Goal: Information Seeking & Learning: Learn about a topic

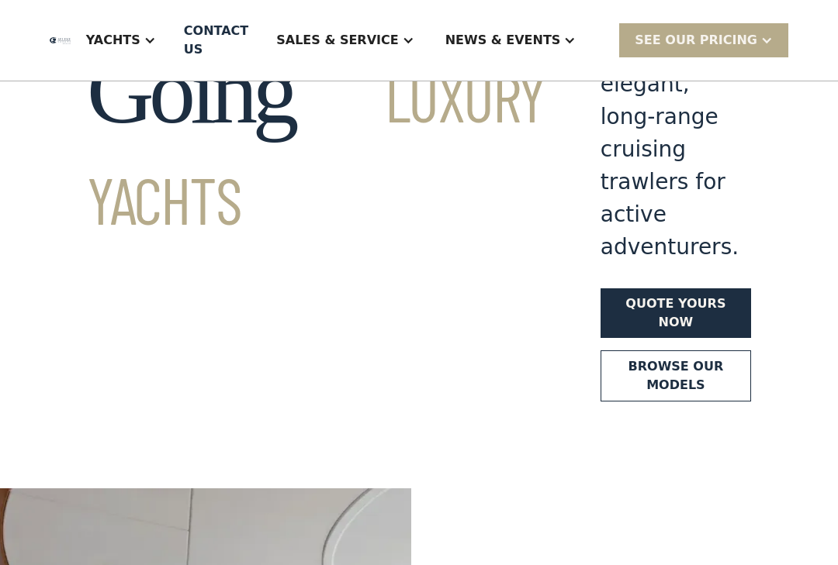
click at [641, 351] on link "Browse our models" at bounding box center [675, 376] width 150 height 51
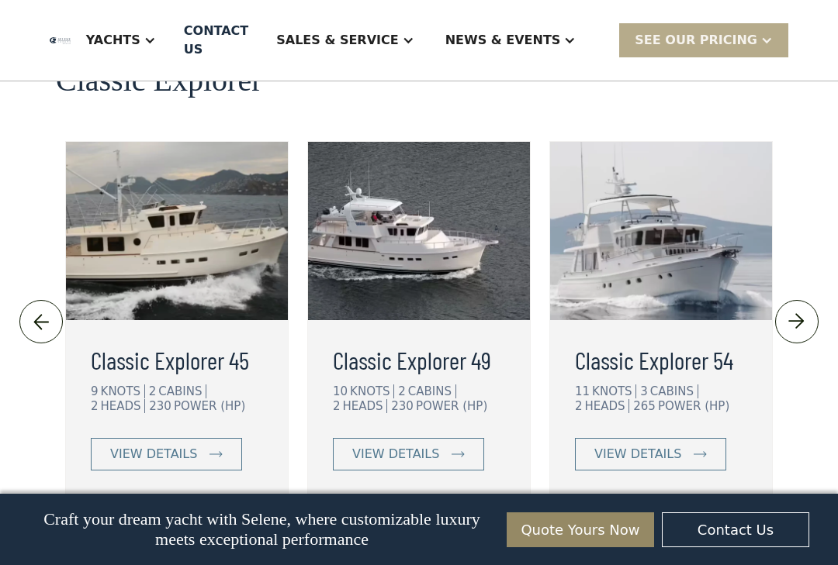
scroll to position [3538, 0]
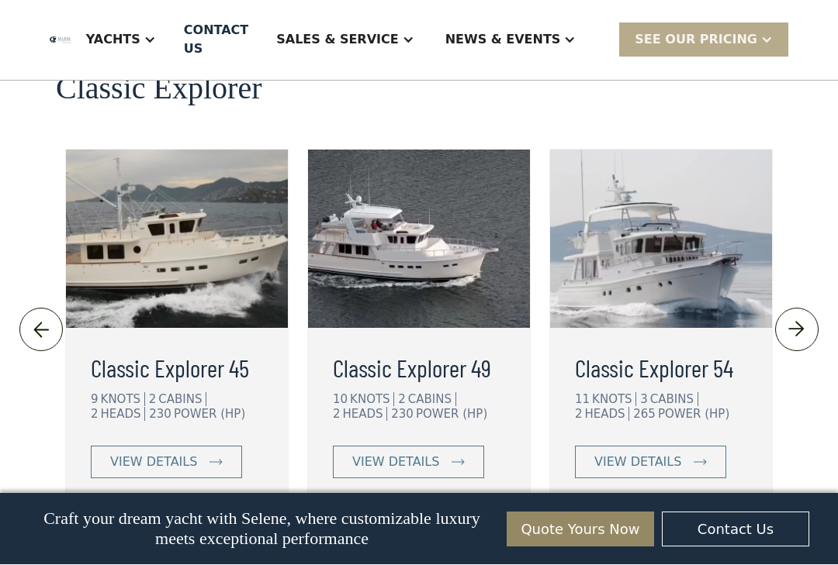
click at [804, 318] on img at bounding box center [796, 330] width 26 height 25
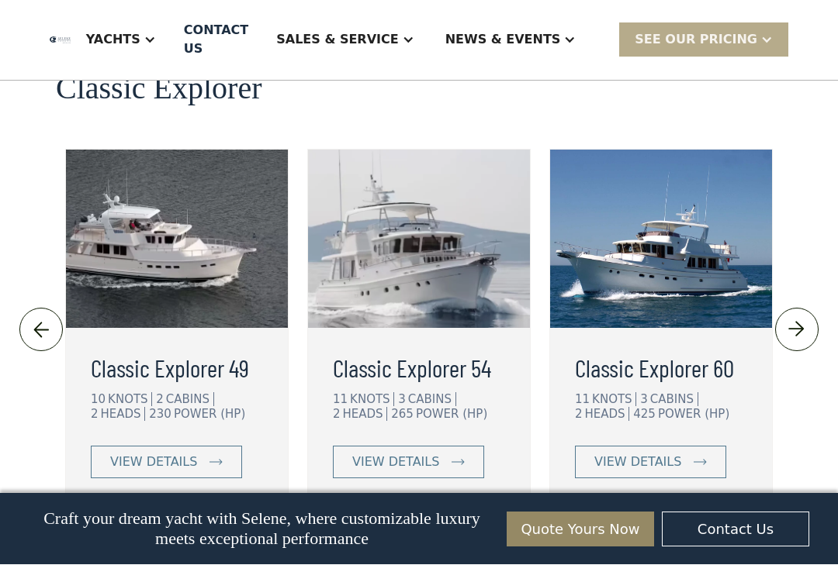
scroll to position [3539, 0]
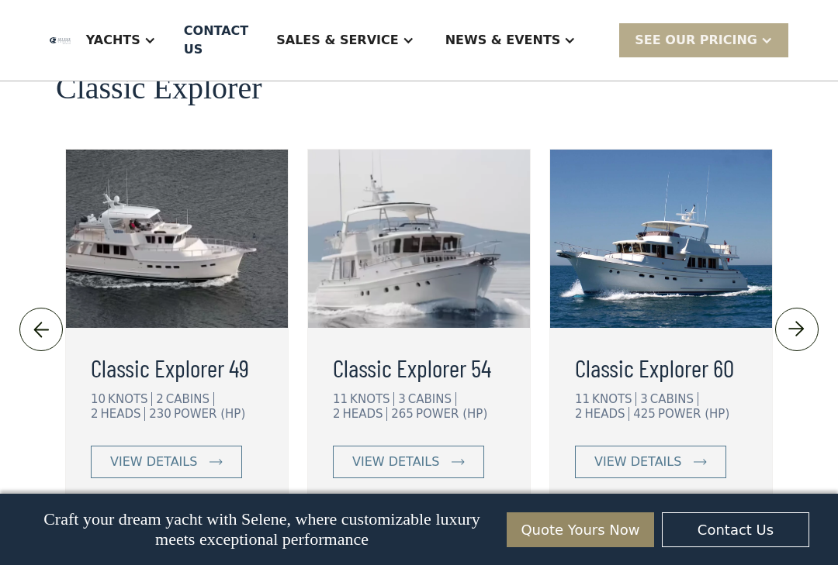
click at [684, 349] on h3 "Classic Explorer 60" at bounding box center [661, 367] width 172 height 37
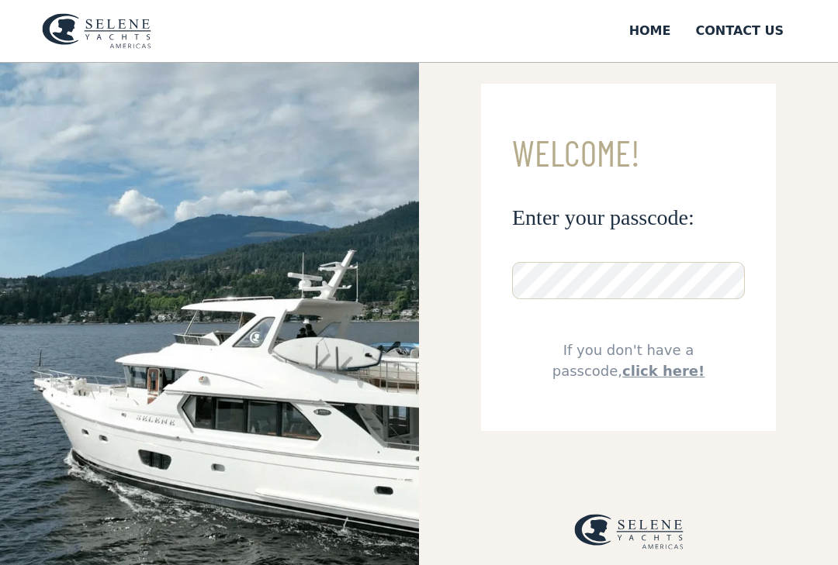
scroll to position [29, 0]
click at [704, 363] on link "click here!" at bounding box center [663, 371] width 82 height 16
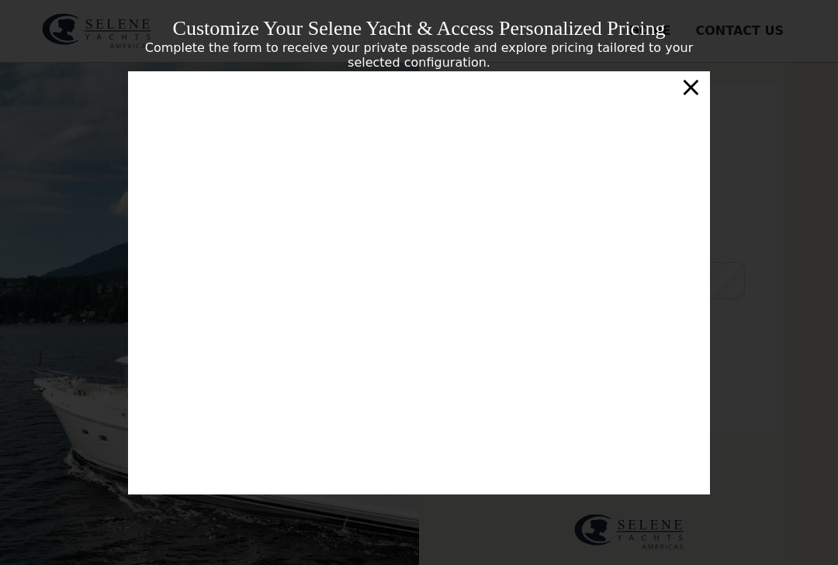
click at [691, 102] on div "×" at bounding box center [690, 86] width 22 height 31
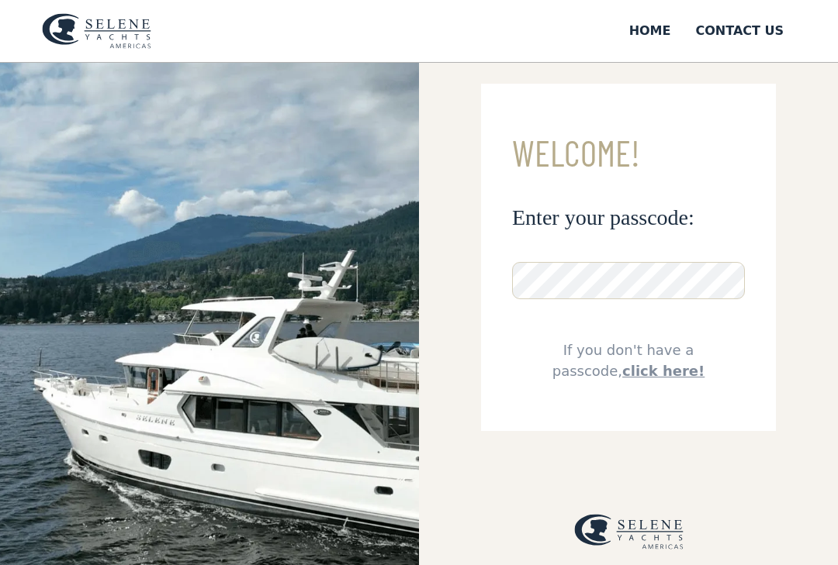
click at [92, 31] on img at bounding box center [96, 31] width 109 height 36
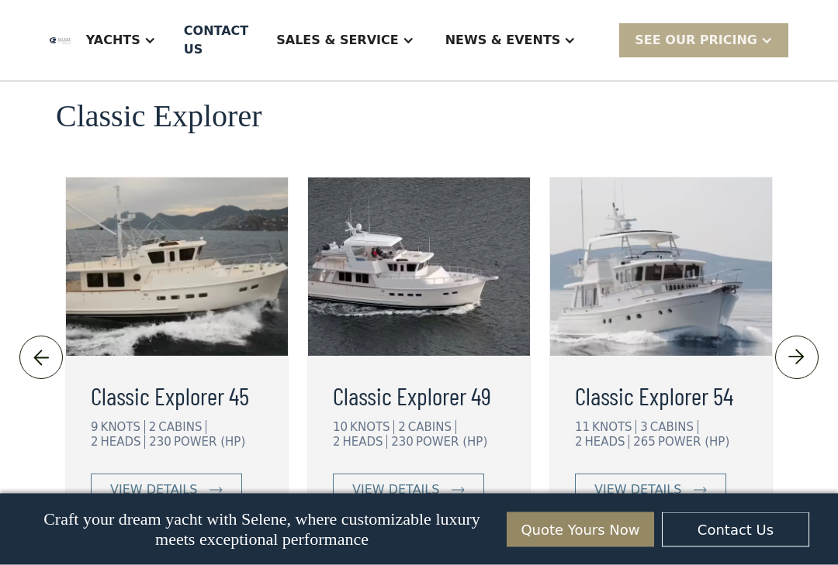
scroll to position [3518, 0]
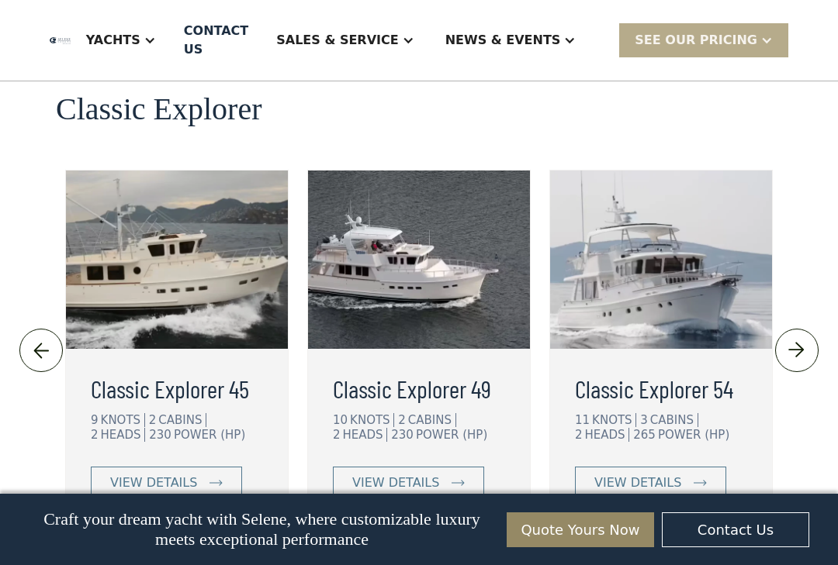
click at [804, 338] on img at bounding box center [796, 350] width 26 height 25
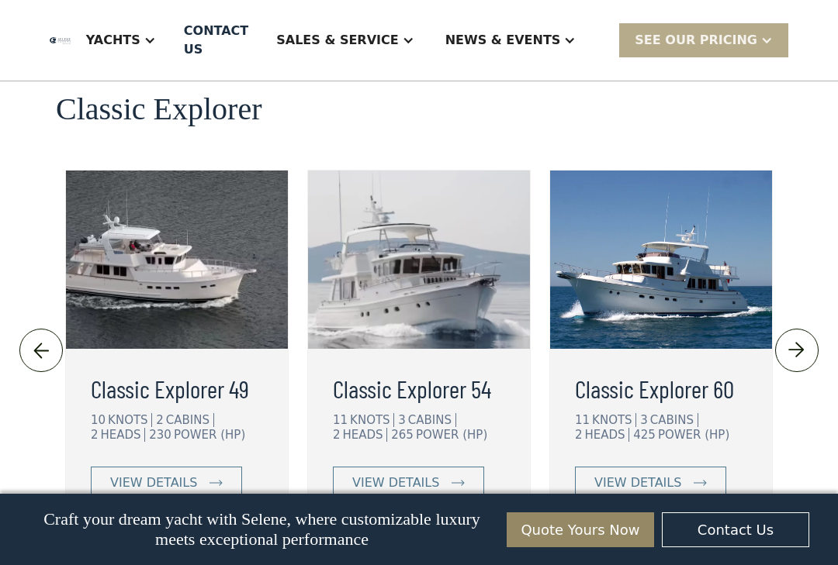
click at [704, 467] on link "view details" at bounding box center [650, 483] width 151 height 33
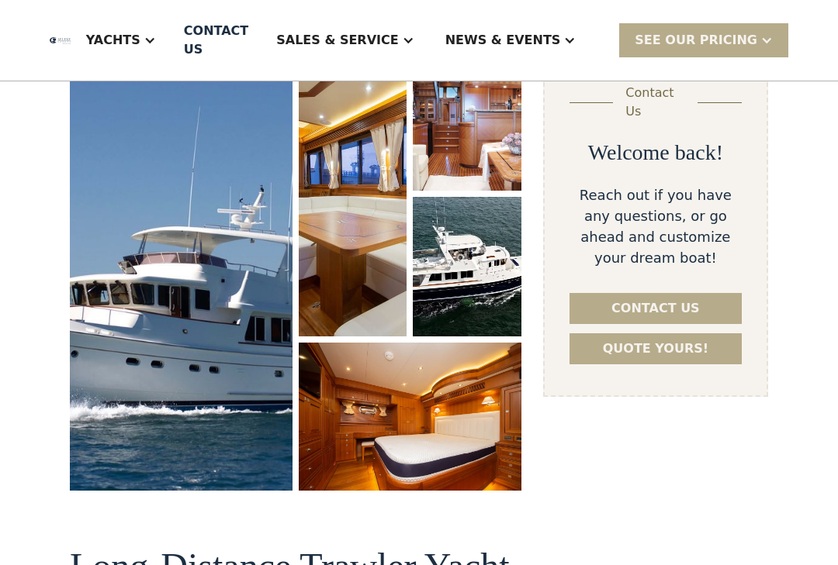
click at [187, 263] on img "open lightbox" at bounding box center [181, 271] width 223 height 440
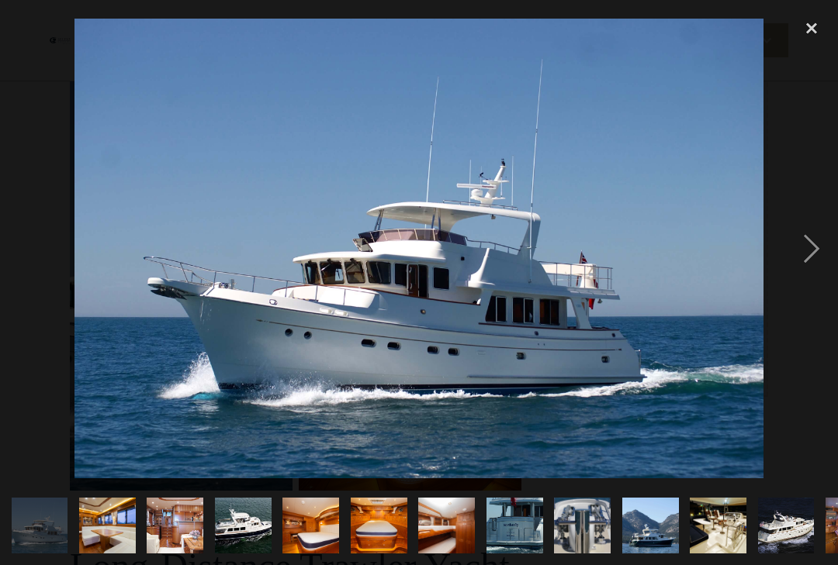
click at [811, 261] on div "next image" at bounding box center [811, 249] width 53 height 475
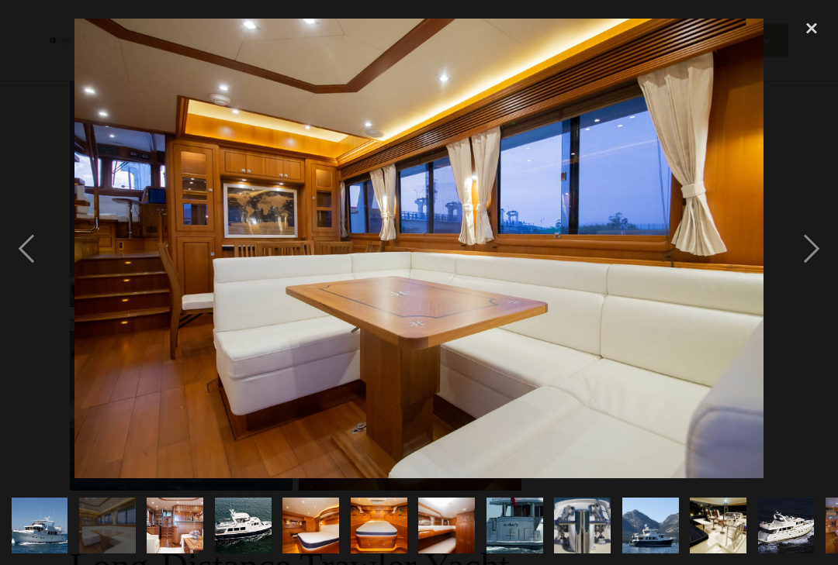
click at [812, 263] on div "next image" at bounding box center [811, 249] width 53 height 475
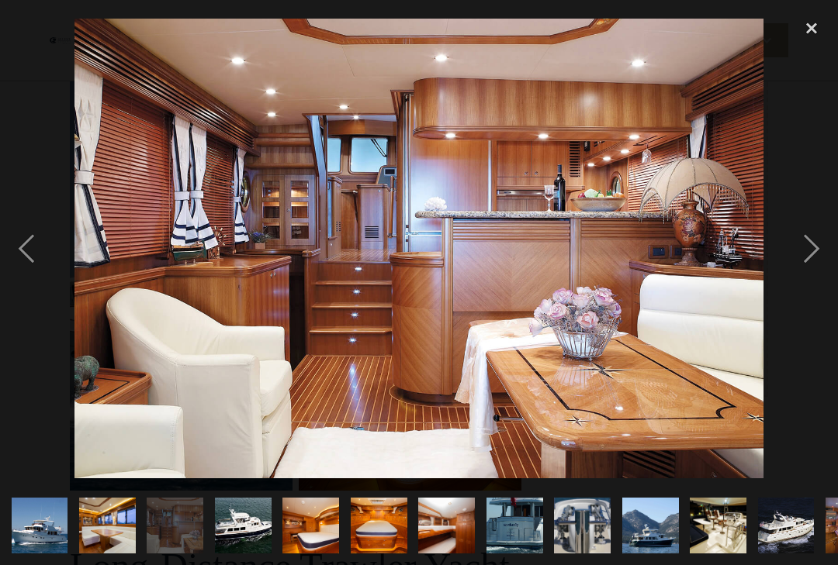
click at [811, 265] on div "next image" at bounding box center [811, 249] width 53 height 475
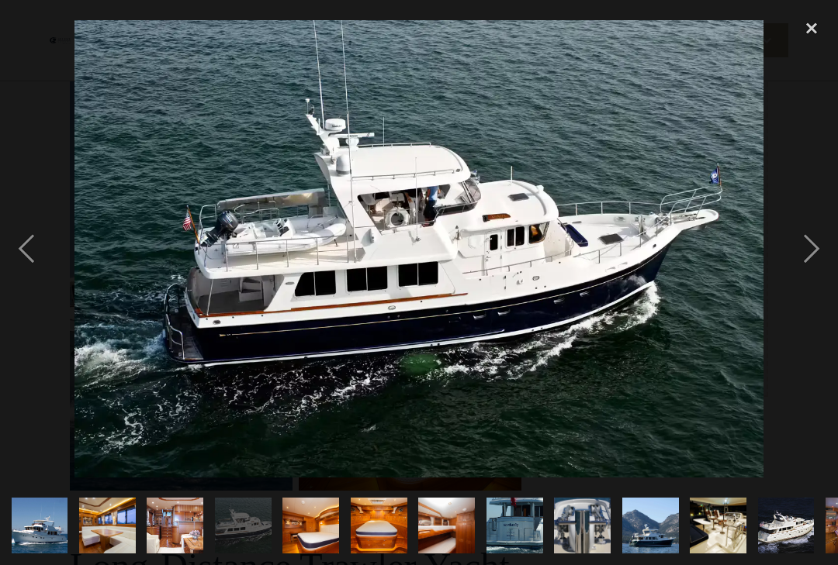
click at [811, 257] on div "next image" at bounding box center [811, 249] width 53 height 475
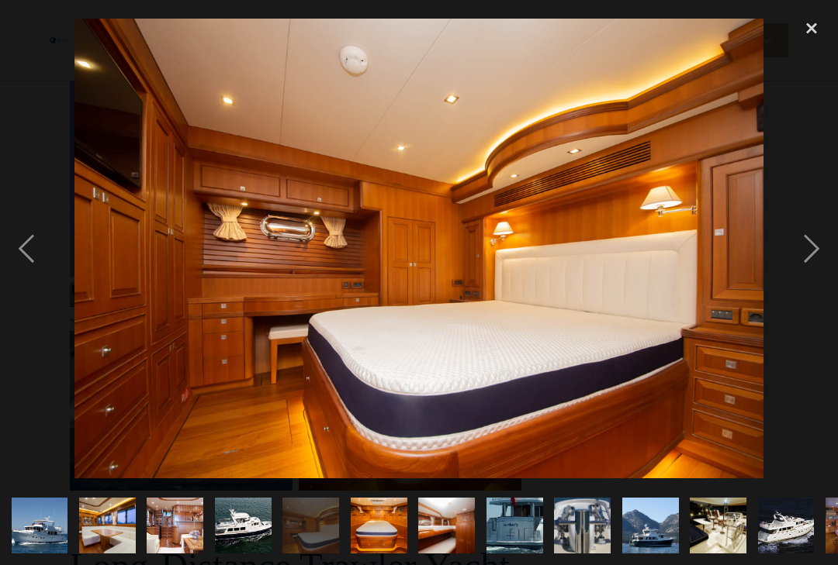
click at [805, 268] on div "next image" at bounding box center [811, 249] width 53 height 475
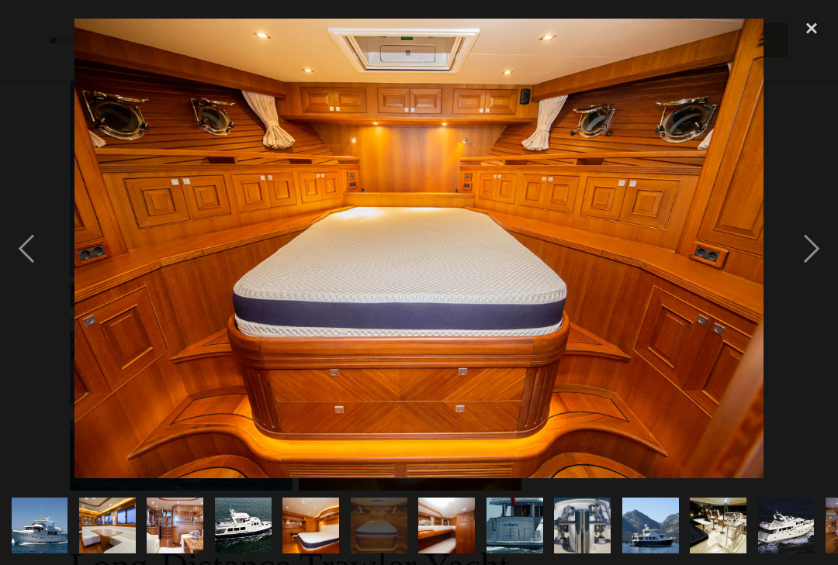
click at [800, 278] on div "next image" at bounding box center [811, 249] width 53 height 475
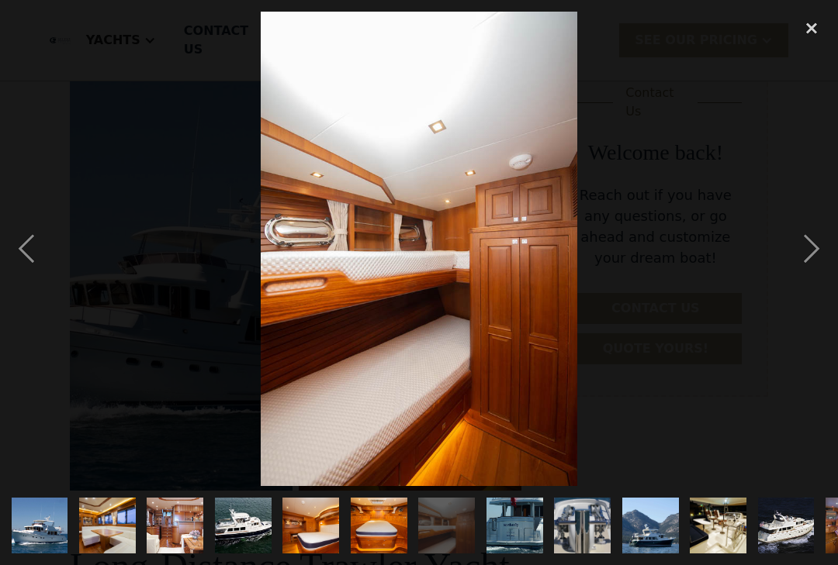
click at [809, 264] on div "next image" at bounding box center [811, 249] width 53 height 475
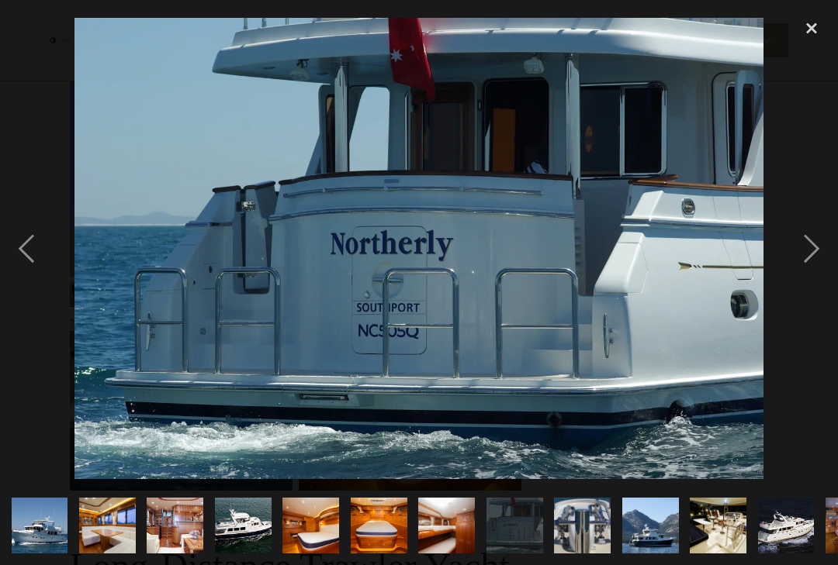
click at [809, 257] on div "next image" at bounding box center [811, 249] width 53 height 475
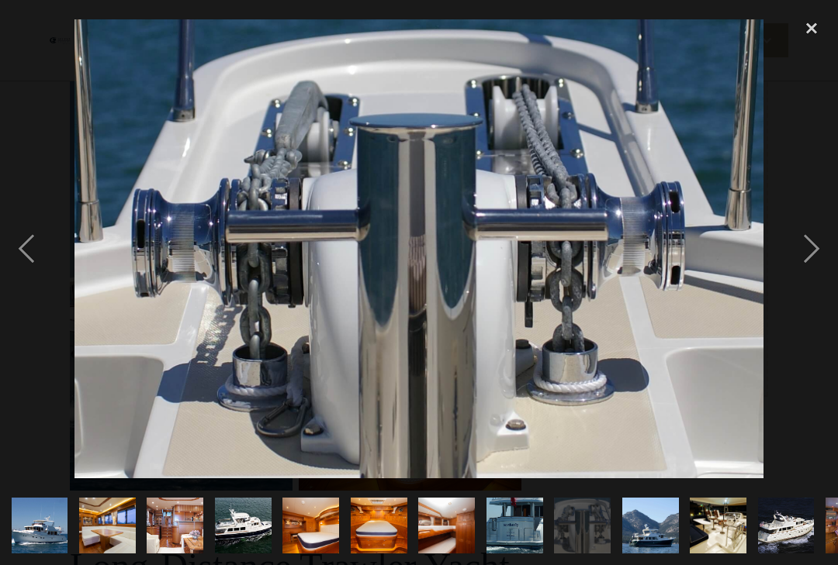
click at [805, 285] on div "next image" at bounding box center [811, 249] width 53 height 475
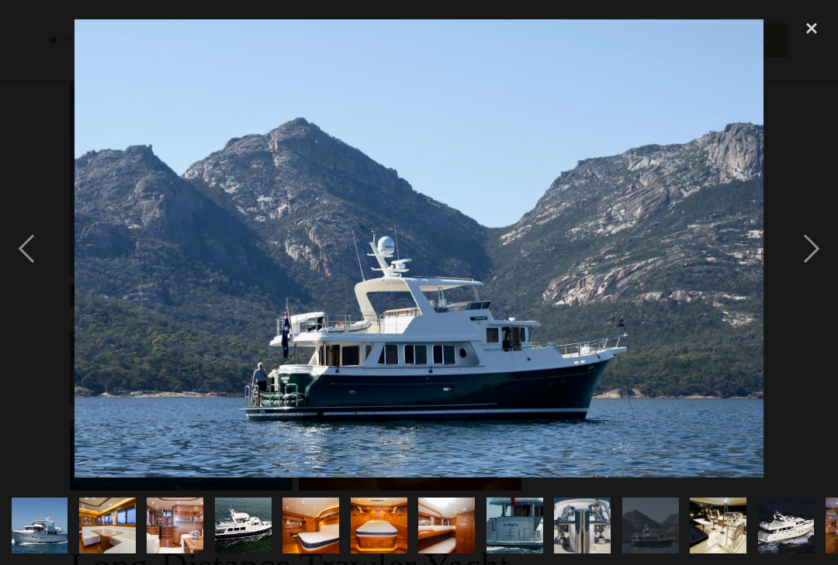
click at [814, 268] on div "next image" at bounding box center [811, 249] width 53 height 475
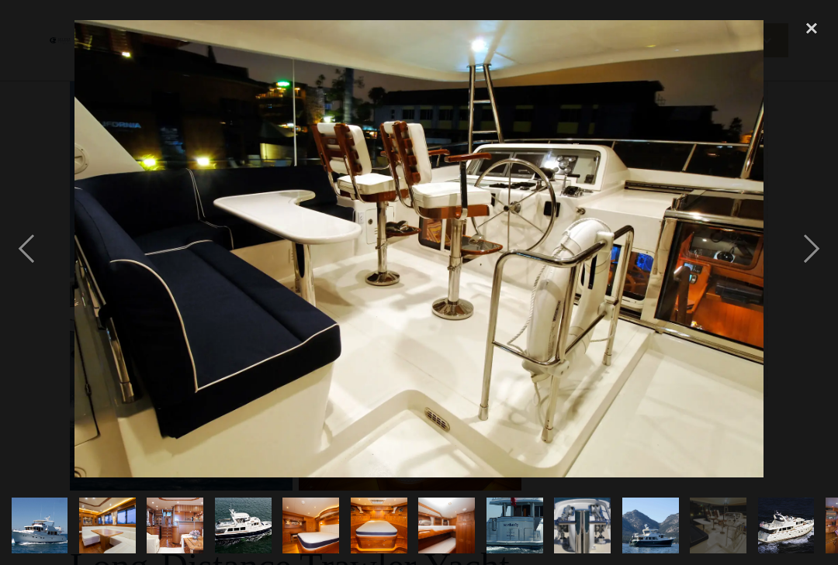
click at [809, 254] on div "next image" at bounding box center [811, 249] width 53 height 475
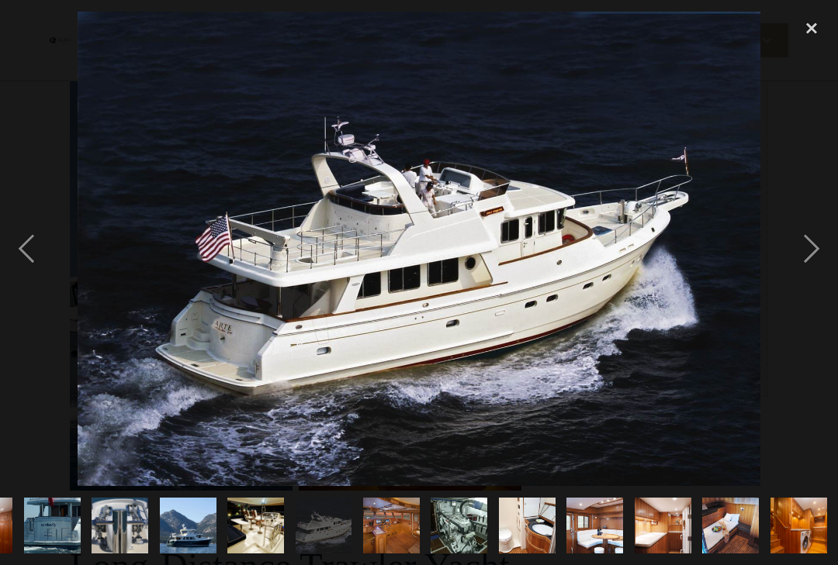
scroll to position [0, 527]
click at [817, 274] on div "next image" at bounding box center [811, 249] width 53 height 475
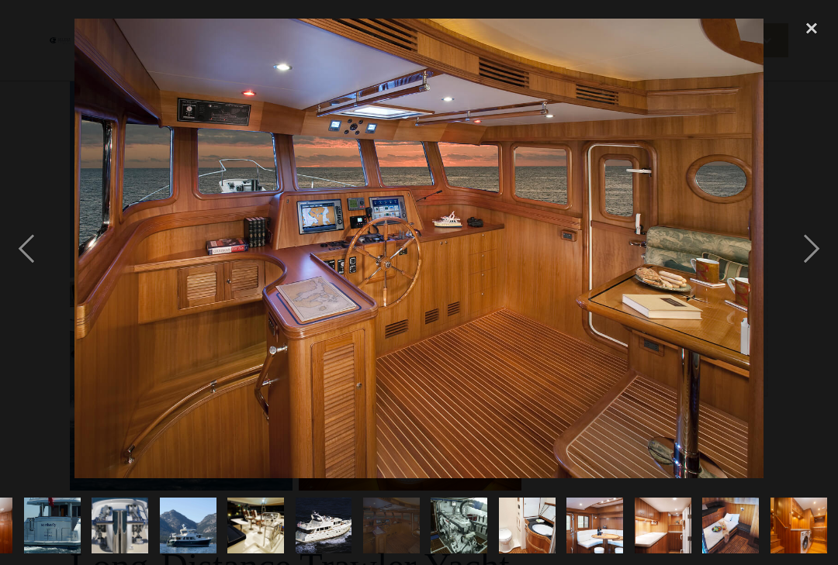
click at [822, 239] on div "next image" at bounding box center [811, 249] width 53 height 475
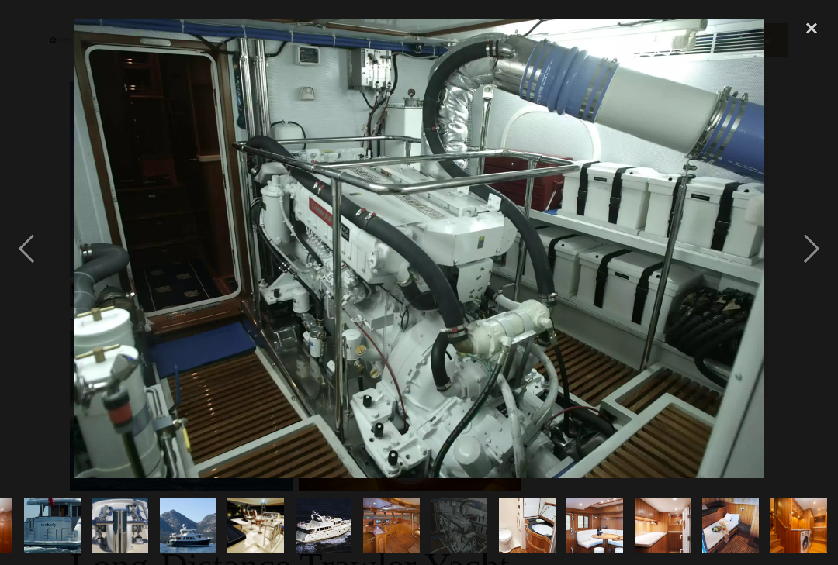
click at [810, 263] on div "next image" at bounding box center [811, 249] width 53 height 475
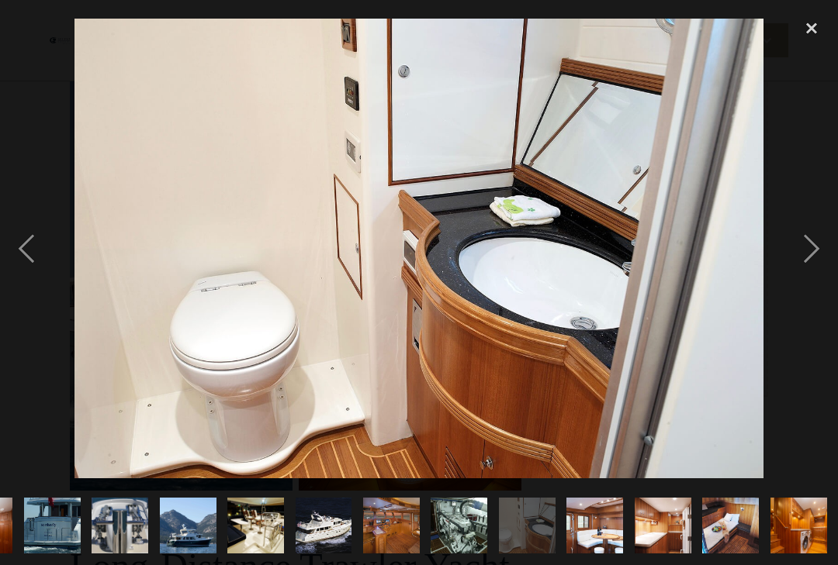
click at [813, 263] on div "next image" at bounding box center [811, 249] width 53 height 475
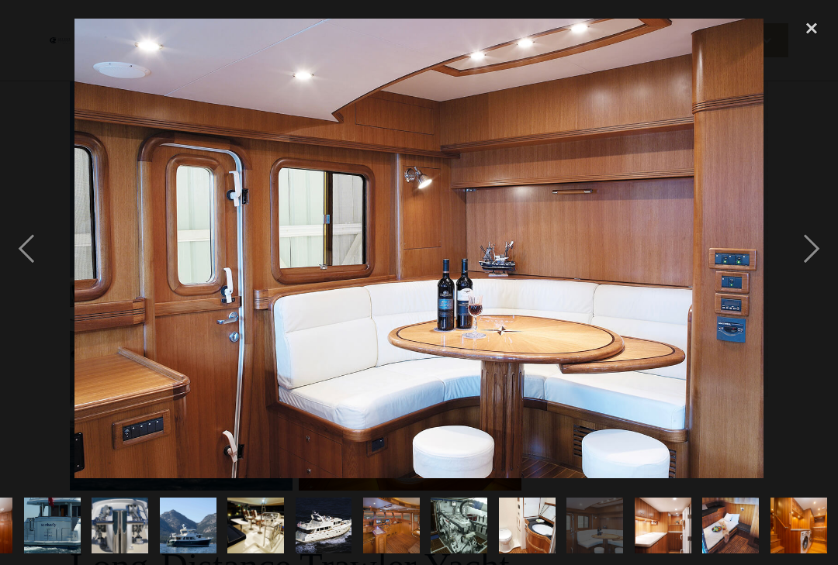
click at [811, 269] on div "next image" at bounding box center [811, 249] width 53 height 475
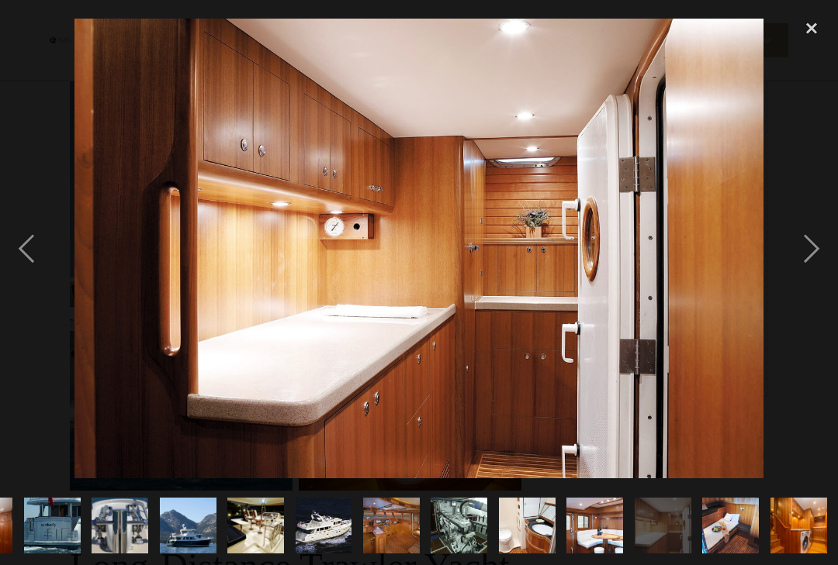
click at [820, 261] on div "next image" at bounding box center [811, 249] width 53 height 475
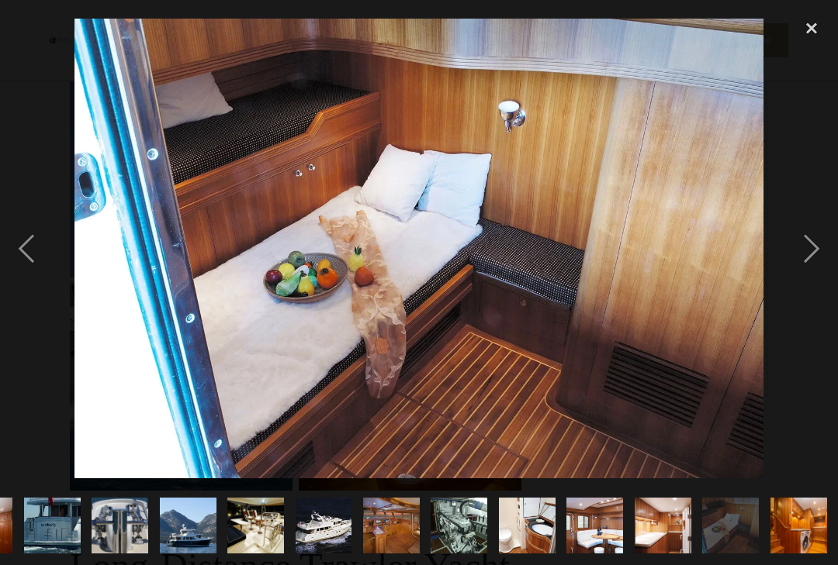
click at [830, 246] on div "next image" at bounding box center [811, 249] width 53 height 475
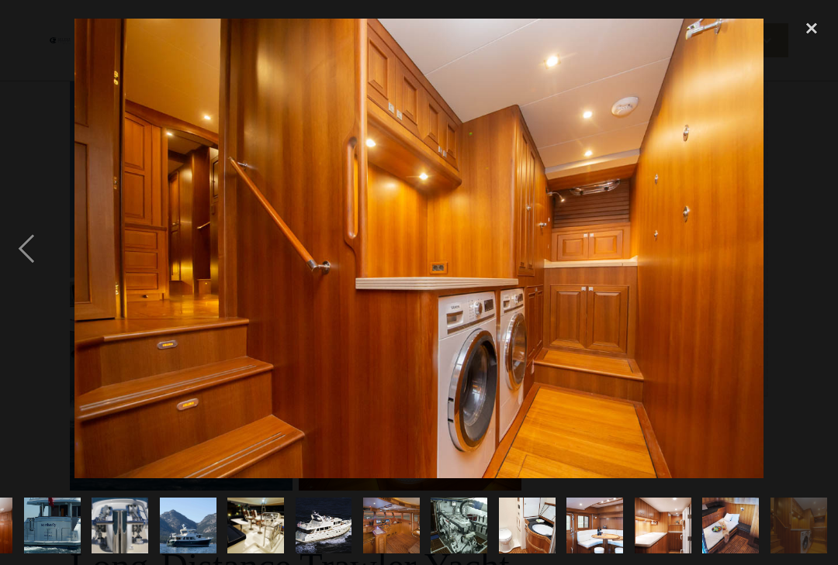
click at [835, 246] on div "next image" at bounding box center [811, 249] width 53 height 475
click at [822, 264] on div "next image" at bounding box center [811, 249] width 53 height 475
click at [800, 29] on div "close lightbox" at bounding box center [811, 29] width 53 height 34
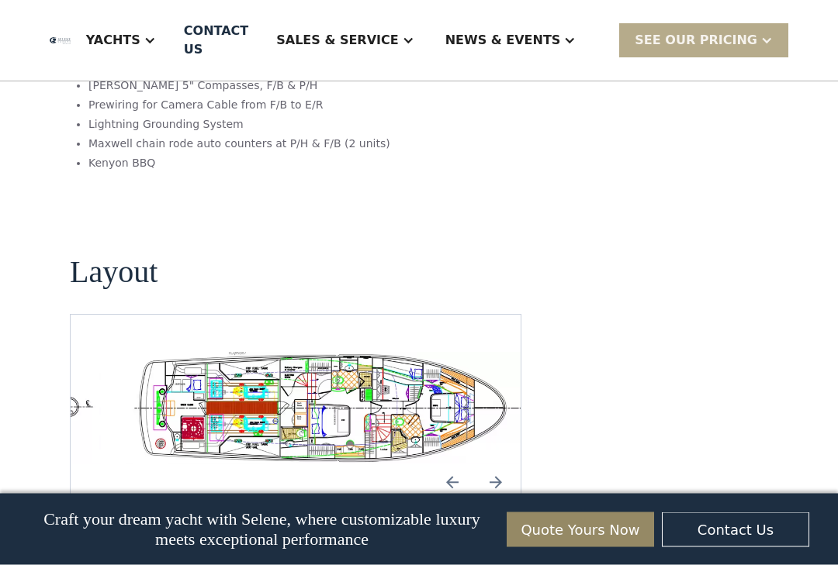
scroll to position [2916, 0]
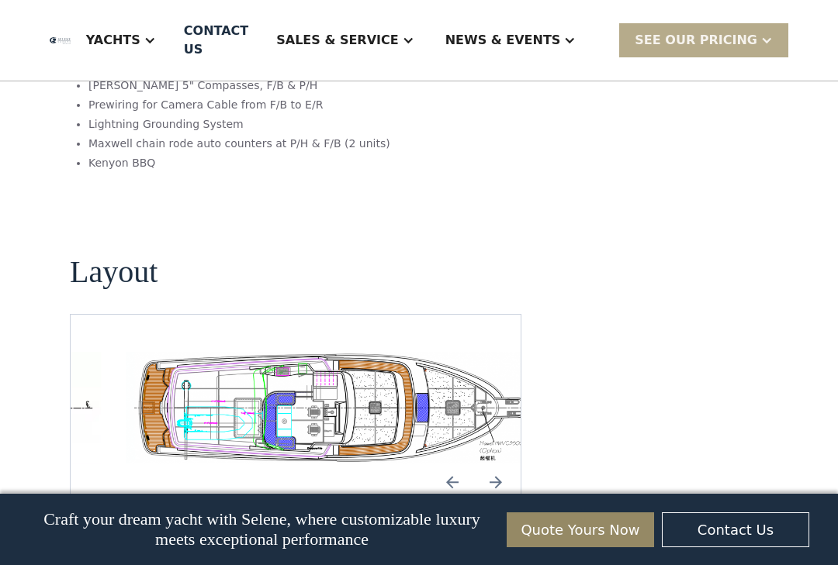
click at [341, 352] on div "No items found." at bounding box center [295, 408] width 425 height 112
click at [349, 352] on img "open lightbox" at bounding box center [338, 408] width 425 height 112
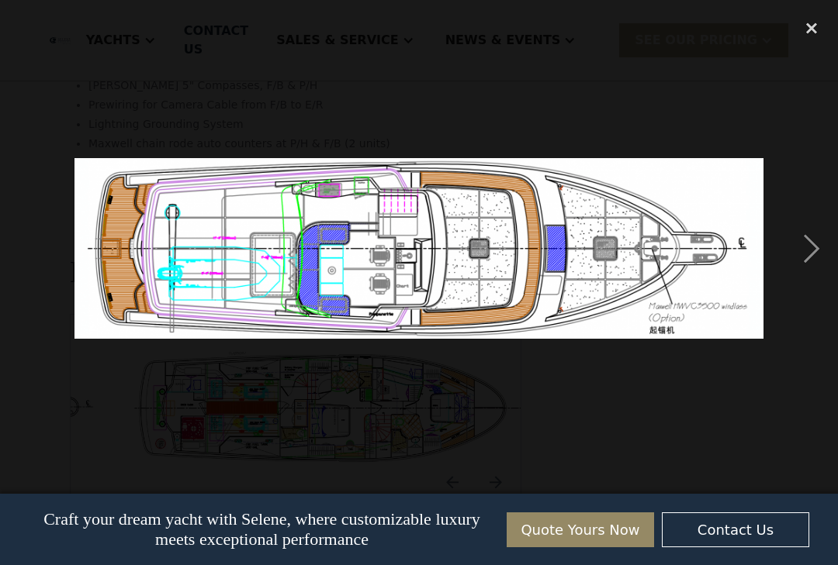
click at [811, 261] on div "next image" at bounding box center [811, 249] width 53 height 475
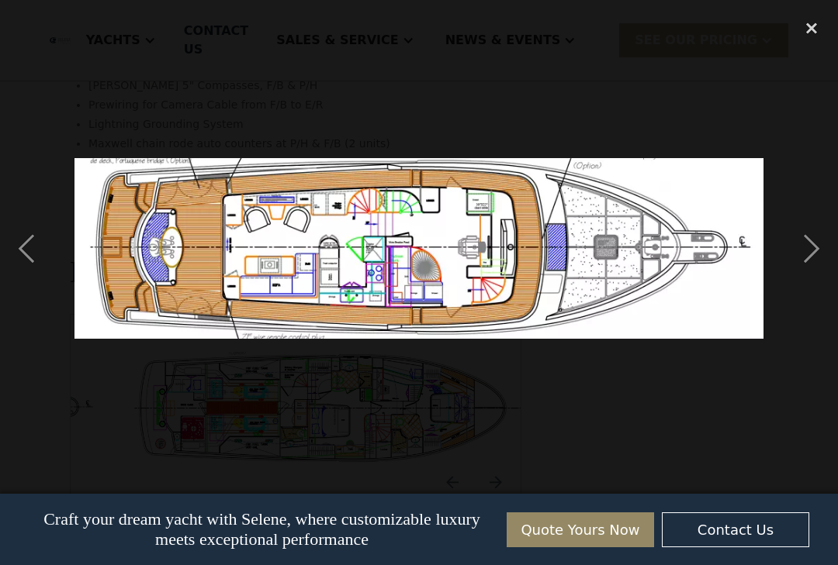
click at [804, 255] on div "next image" at bounding box center [811, 249] width 53 height 475
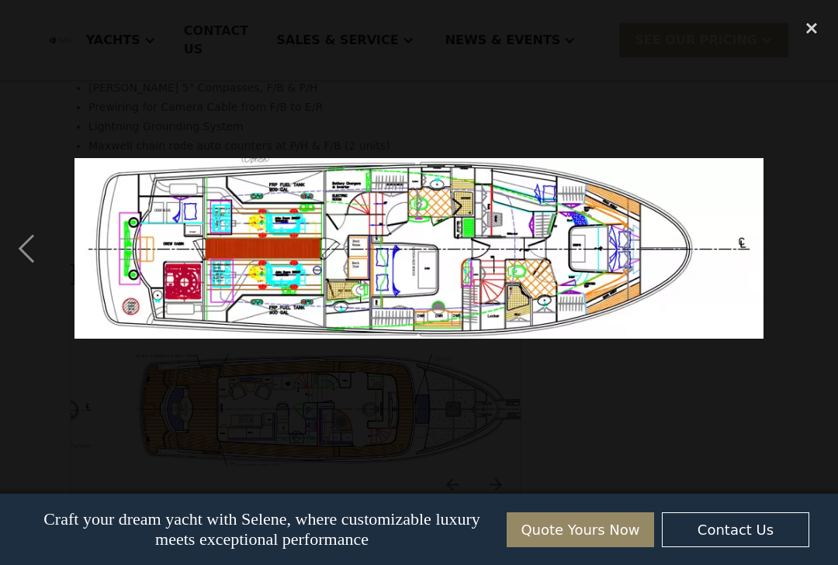
scroll to position [2919, 0]
click at [825, 27] on div "close lightbox" at bounding box center [811, 29] width 53 height 34
